Goal: Check status: Check status

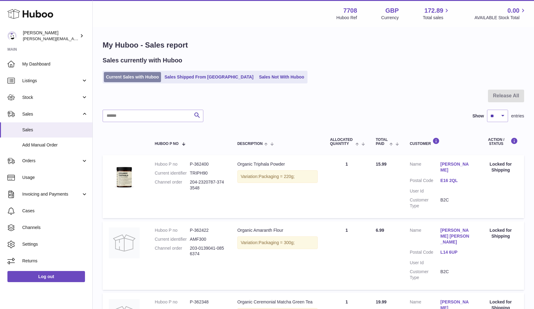
click at [126, 78] on link "Current Sales with Huboo" at bounding box center [132, 77] width 57 height 10
click at [257, 77] on link "Sales Not With Huboo" at bounding box center [281, 77] width 49 height 10
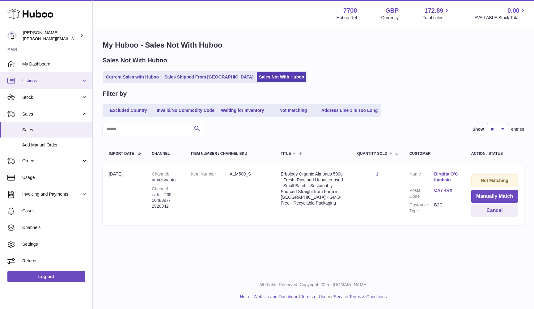
click at [40, 82] on span "Listings" at bounding box center [51, 81] width 59 height 6
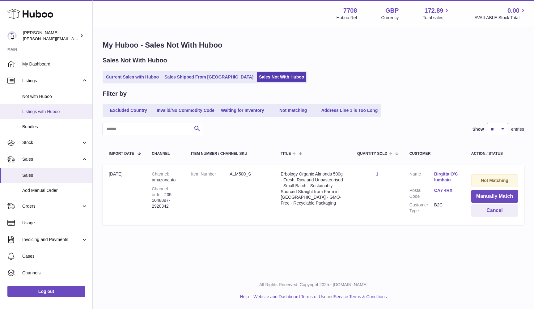
click at [35, 108] on link "Listings with Huboo" at bounding box center [46, 111] width 92 height 15
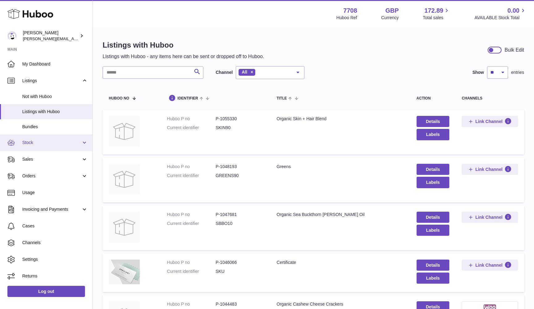
click at [43, 146] on link "Stock" at bounding box center [46, 142] width 92 height 17
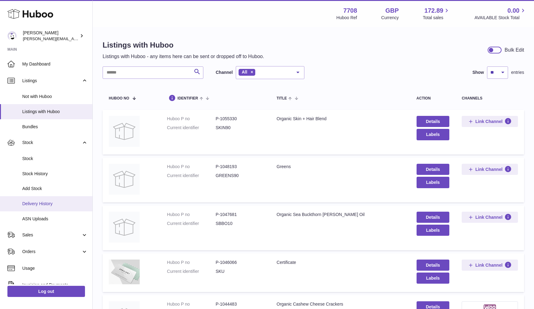
click at [38, 202] on span "Delivery History" at bounding box center [54, 204] width 65 height 6
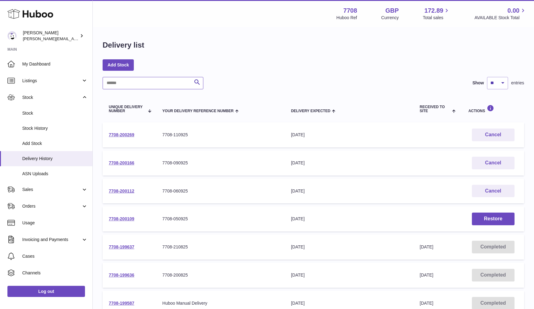
click at [182, 83] on input "text" at bounding box center [153, 83] width 101 height 12
paste input "**********"
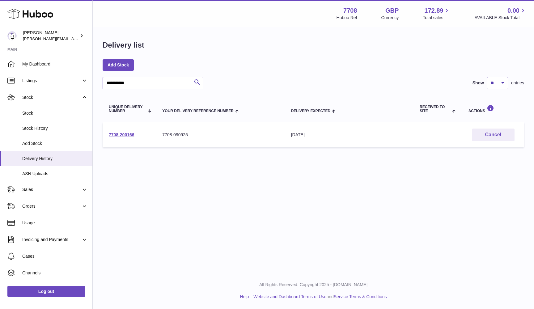
type input "**********"
click at [129, 131] on td "7708-200166" at bounding box center [129, 134] width 53 height 25
click at [127, 132] on link "7708-200166" at bounding box center [122, 134] width 26 height 5
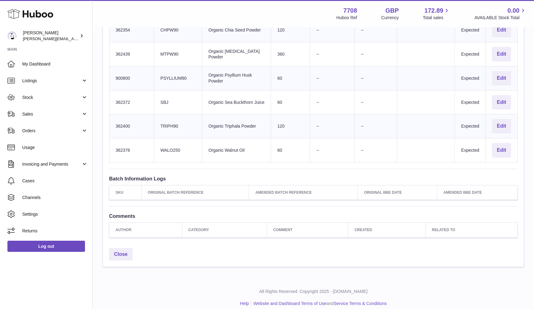
scroll to position [337, 0]
click at [172, 146] on td "Client Identifier WALO250" at bounding box center [178, 151] width 48 height 24
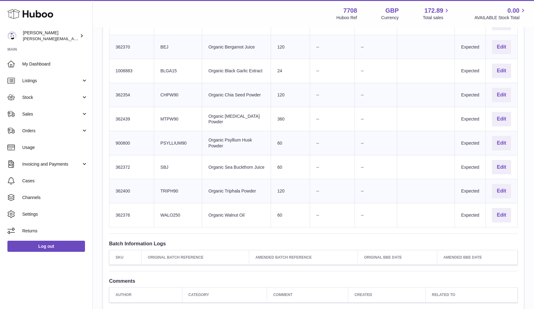
scroll to position [269, 0]
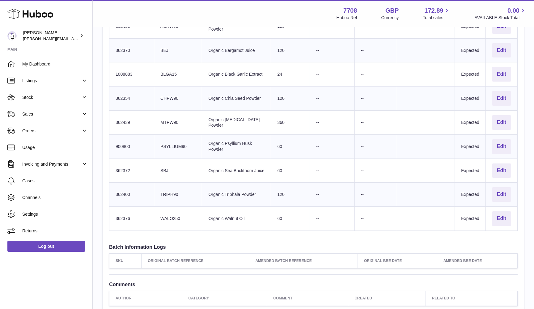
click at [167, 187] on td "Client Identifier TRIPH90" at bounding box center [178, 195] width 48 height 24
click at [164, 165] on td "Client Identifier SBJ" at bounding box center [178, 170] width 48 height 24
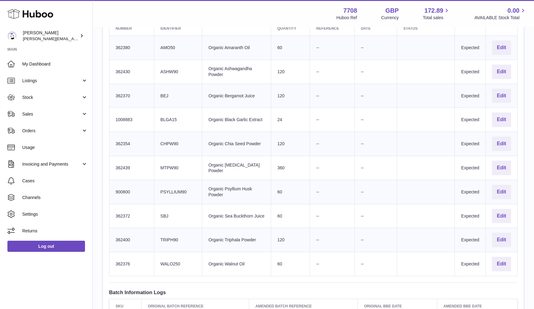
scroll to position [216, 0]
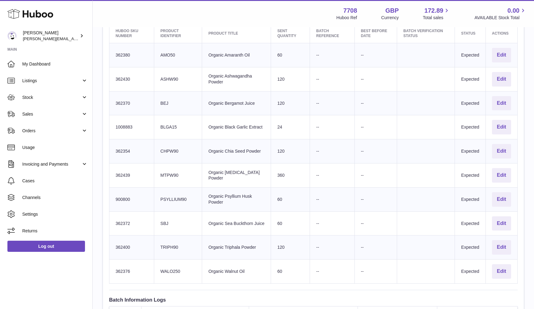
click at [165, 193] on td "Client Identifier PSYLLIUM90" at bounding box center [178, 199] width 48 height 24
click at [165, 171] on td "Client Identifier MTPW90" at bounding box center [178, 175] width 48 height 24
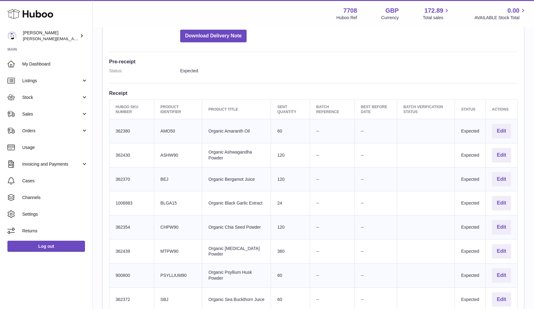
scroll to position [139, 0]
click at [166, 224] on td "Client Identifier CHPW90" at bounding box center [178, 228] width 48 height 24
click at [166, 199] on td "Client Identifier BLGA15" at bounding box center [178, 204] width 48 height 24
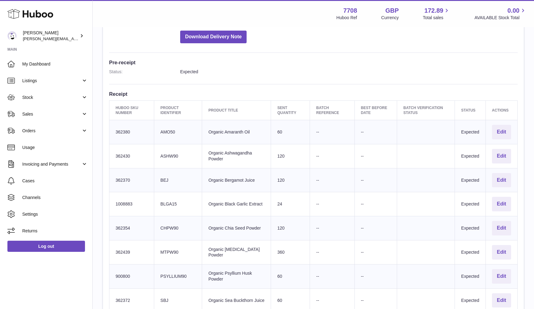
click at [166, 178] on td "Client Identifier BEJ" at bounding box center [178, 180] width 48 height 24
click at [166, 177] on td "Client Identifier BEJ" at bounding box center [178, 180] width 48 height 24
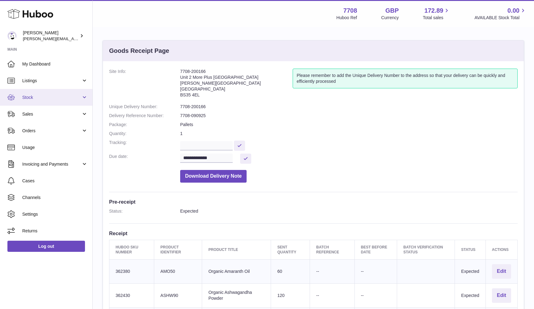
scroll to position [0, 0]
click at [35, 101] on link "Stock" at bounding box center [46, 97] width 92 height 17
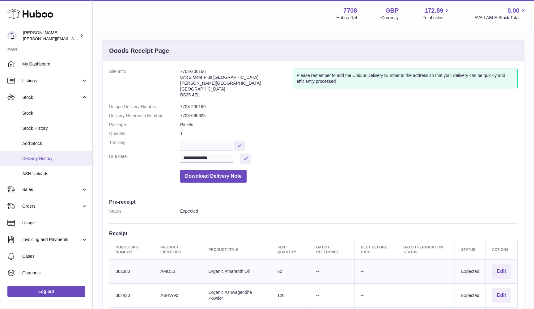
click at [33, 156] on span "Delivery History" at bounding box center [54, 159] width 65 height 6
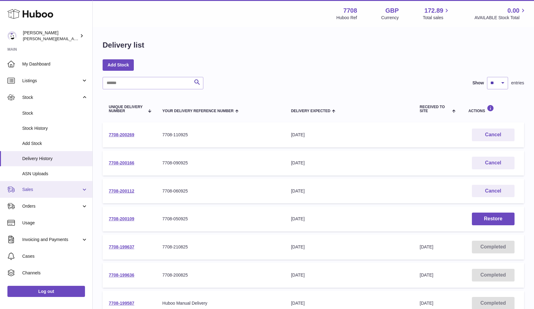
click at [35, 190] on span "Sales" at bounding box center [51, 190] width 59 height 6
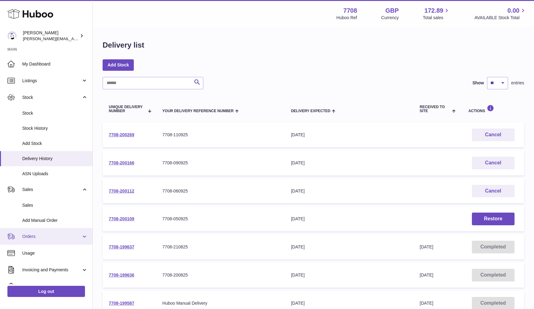
click at [27, 234] on span "Orders" at bounding box center [51, 237] width 59 height 6
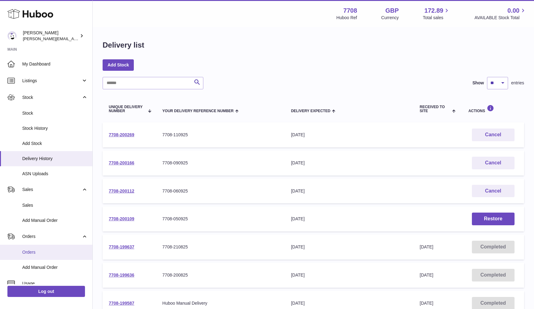
click at [24, 246] on link "Orders" at bounding box center [46, 252] width 92 height 15
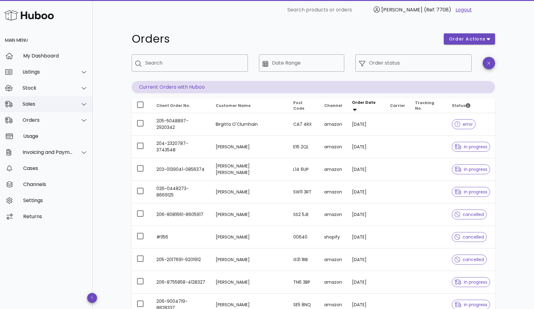
click at [40, 108] on div "Sales" at bounding box center [46, 104] width 93 height 16
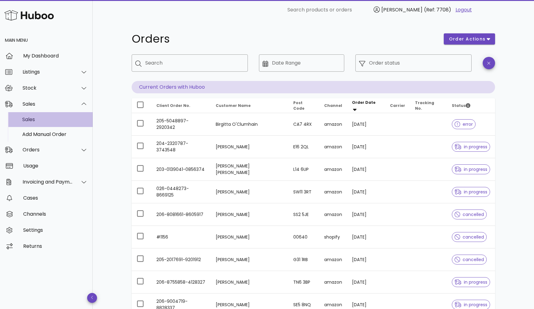
click at [39, 118] on div "Sales" at bounding box center [54, 119] width 65 height 6
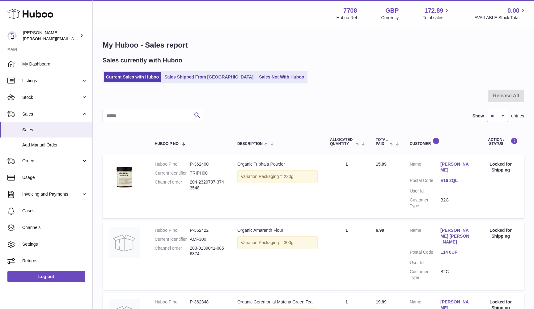
click at [243, 72] on ul "Current Sales with Huboo Sales Shipped From [GEOGRAPHIC_DATA] Sales Not With Hu…" at bounding box center [205, 77] width 205 height 13
click at [257, 78] on link "Sales Not With Huboo" at bounding box center [281, 77] width 49 height 10
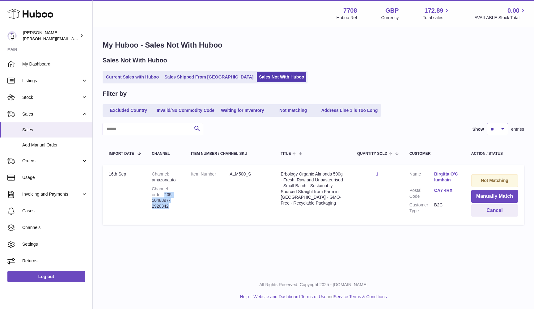
drag, startPoint x: 165, startPoint y: 194, endPoint x: 181, endPoint y: 202, distance: 18.2
click at [181, 202] on td "Channel amazonauto Channel order 205-5048897-2920342" at bounding box center [165, 195] width 39 height 60
copy div "205-5048897-2920342"
click at [488, 209] on button "Cancel" at bounding box center [494, 210] width 47 height 13
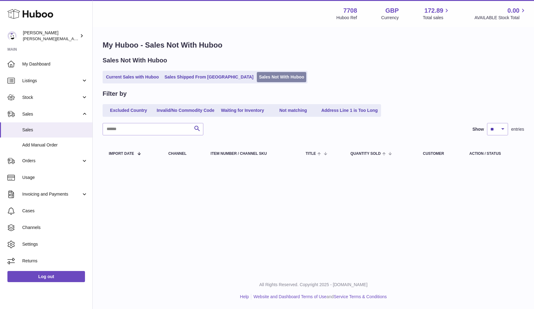
click at [257, 75] on link "Sales Not With Huboo" at bounding box center [281, 77] width 49 height 10
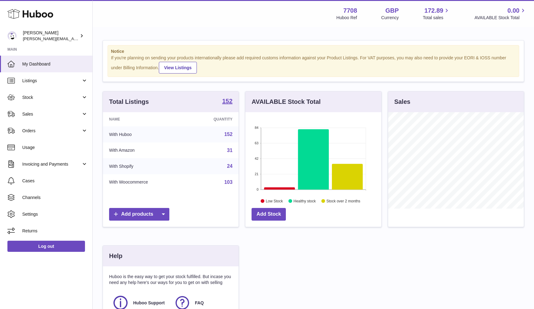
scroll to position [96, 136]
click at [67, 107] on link "Sales" at bounding box center [46, 114] width 92 height 17
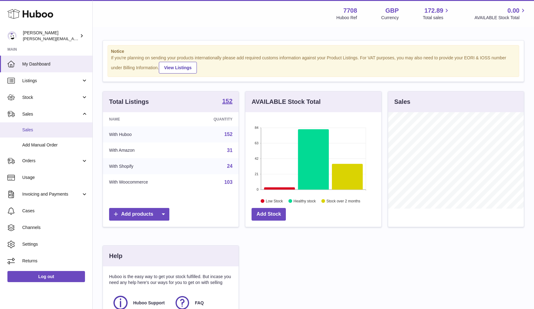
click at [44, 131] on span "Sales" at bounding box center [54, 130] width 65 height 6
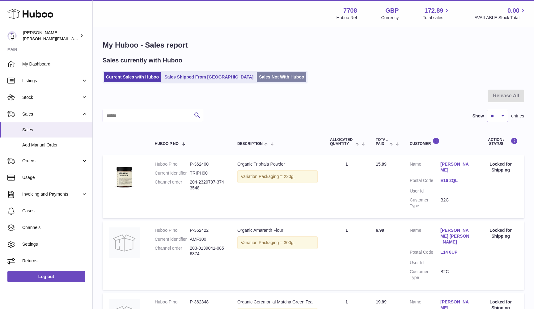
click at [257, 77] on link "Sales Not With Huboo" at bounding box center [281, 77] width 49 height 10
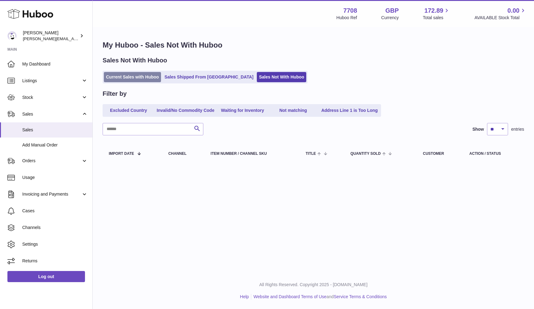
click at [158, 81] on link "Current Sales with Huboo" at bounding box center [132, 77] width 57 height 10
